Goal: Information Seeking & Learning: Learn about a topic

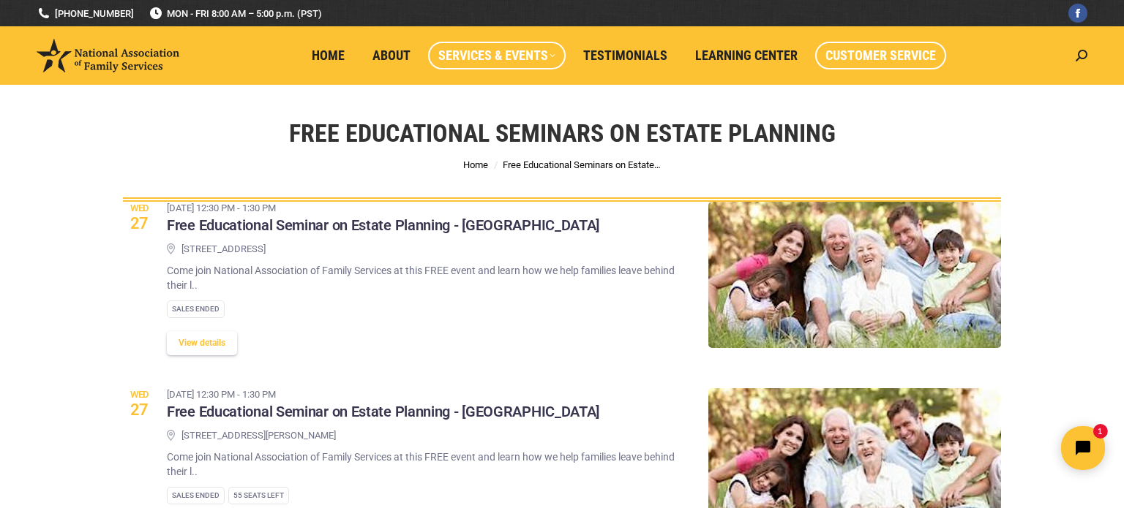
click at [889, 53] on span "Customer Service" at bounding box center [880, 56] width 110 height 16
click at [868, 53] on span "Customer Service" at bounding box center [880, 56] width 110 height 16
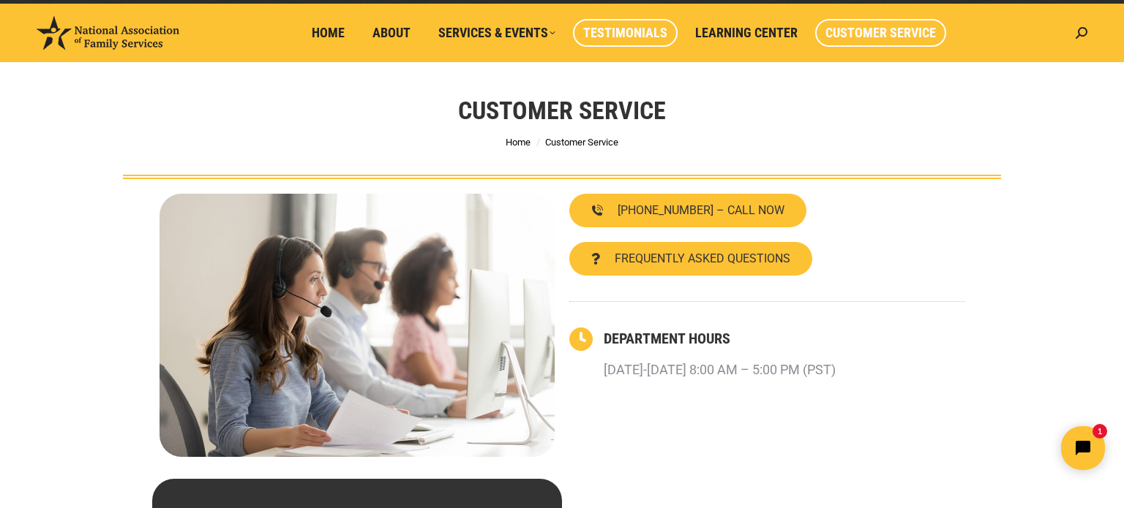
click at [631, 31] on span "Testimonials" at bounding box center [625, 33] width 84 height 16
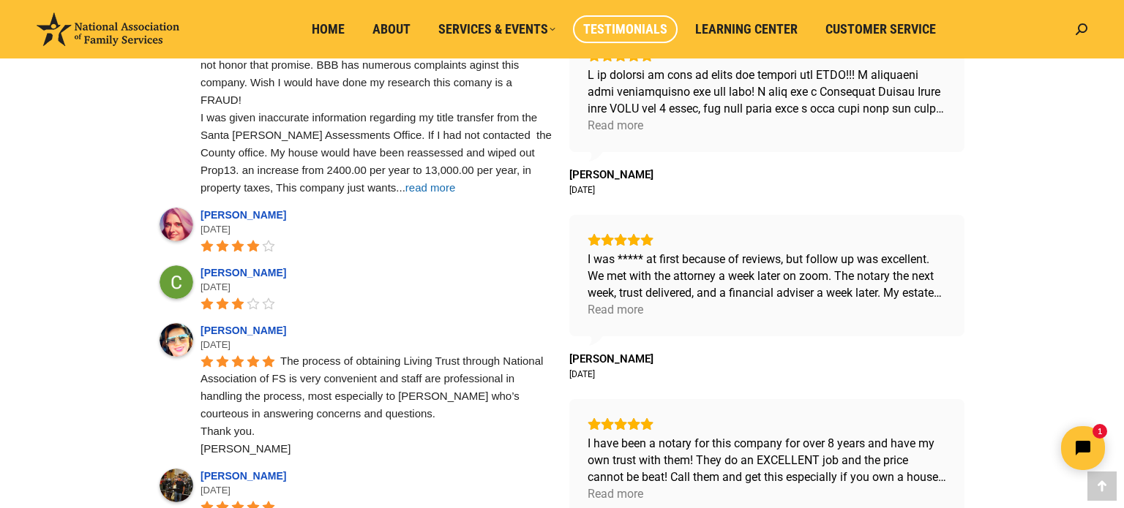
scroll to position [696, 0]
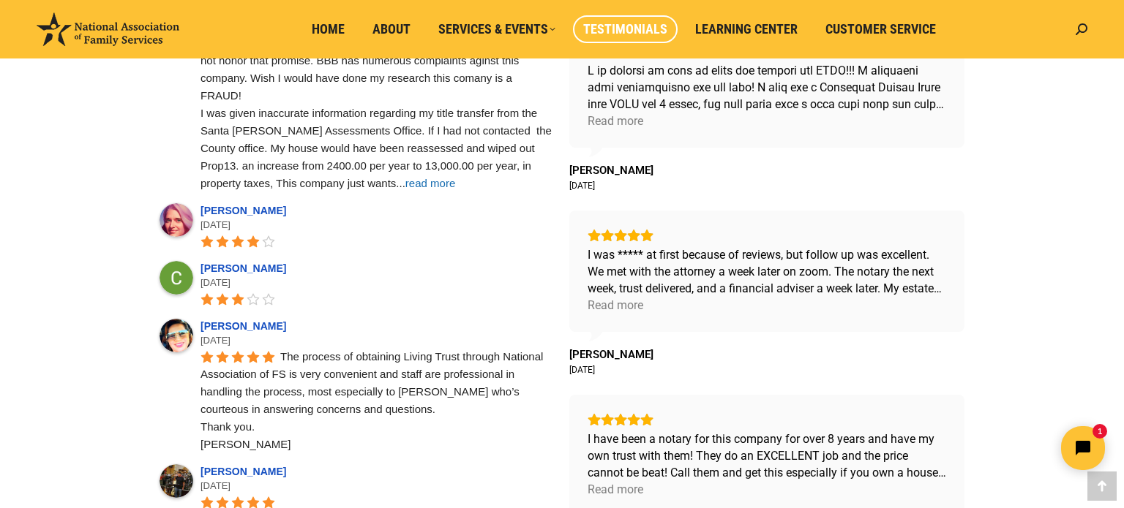
click at [405, 184] on span "read more" at bounding box center [430, 183] width 50 height 12
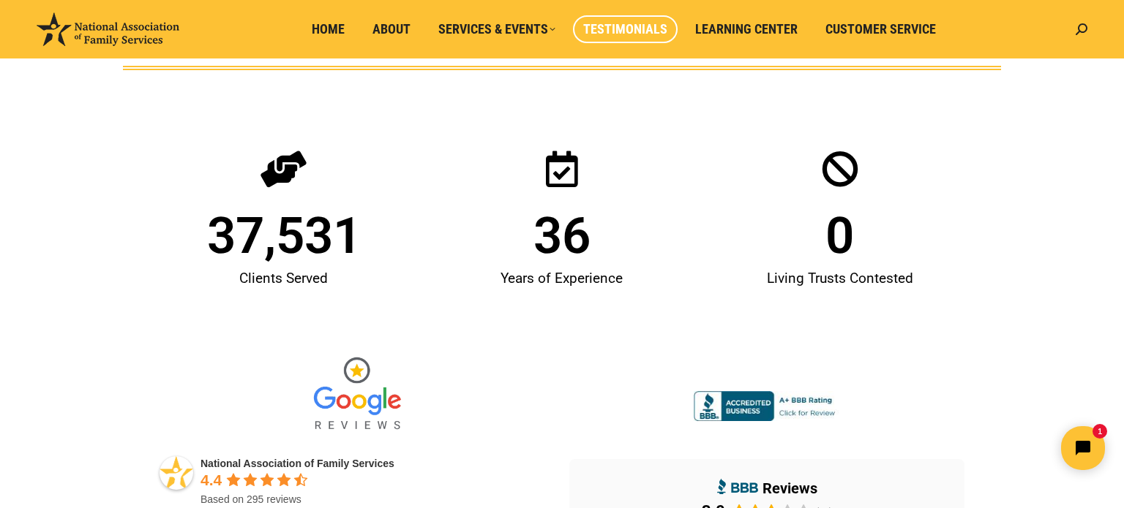
scroll to position [0, 0]
